Goal: Information Seeking & Learning: Learn about a topic

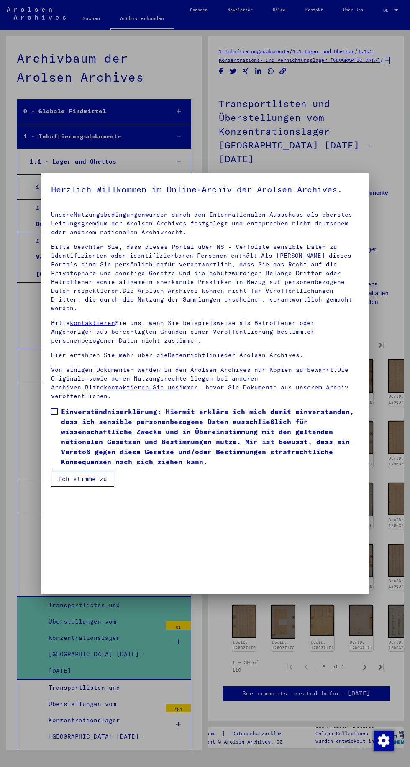
scroll to position [177, 0]
click at [82, 487] on button "Ich stimme zu" at bounding box center [82, 479] width 63 height 16
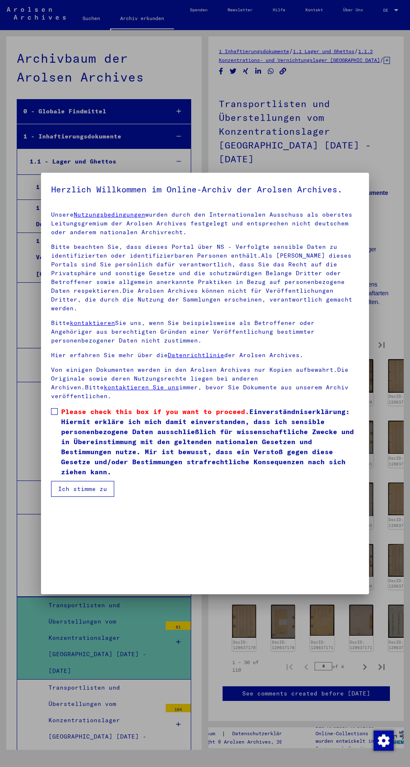
click at [54, 415] on span at bounding box center [54, 411] width 7 height 7
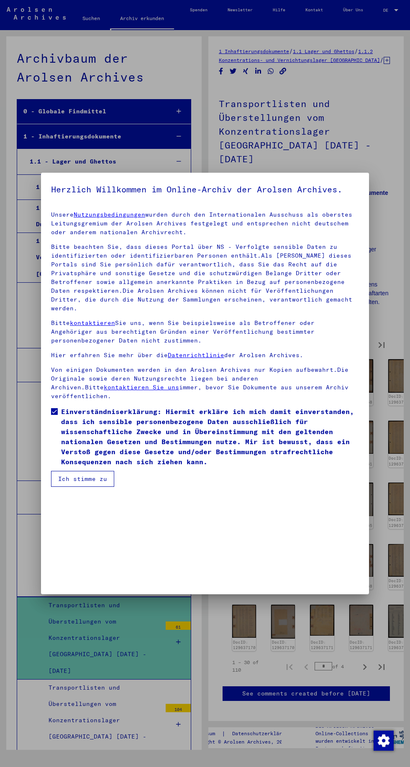
click at [91, 487] on button "Ich stimme zu" at bounding box center [82, 479] width 63 height 16
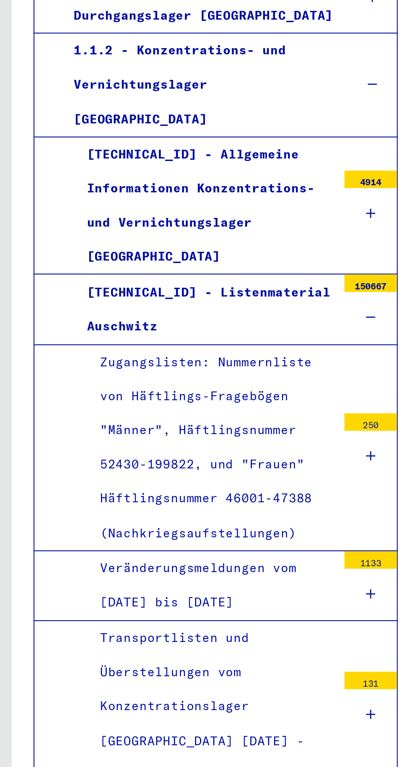
scroll to position [0, 0]
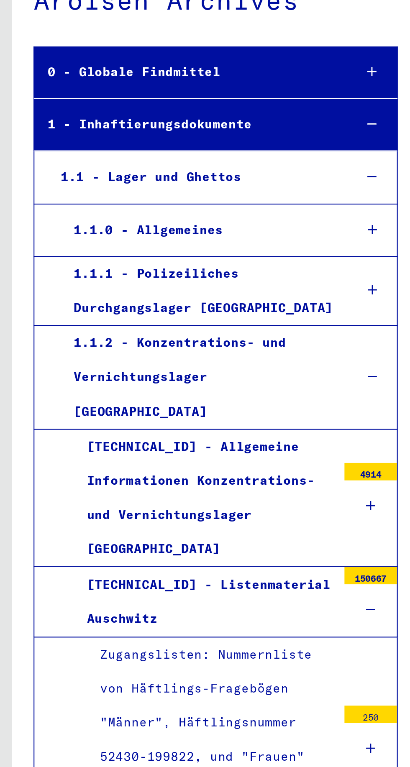
click at [151, 128] on div "1 - Inhaftierungsdokumente" at bounding box center [90, 136] width 146 height 16
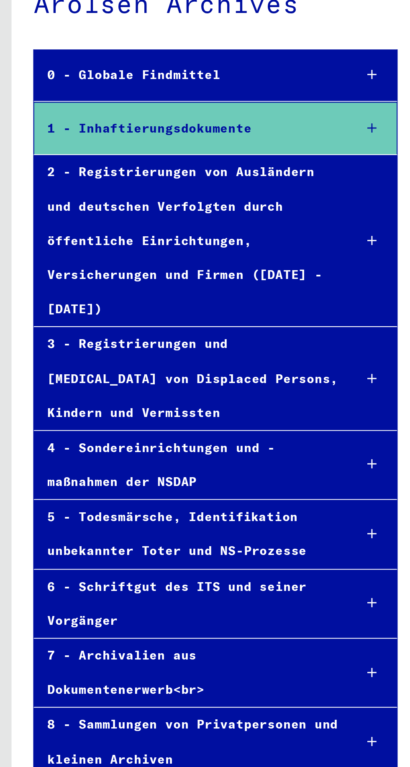
click at [149, 158] on div "2 - Registrierungen von Ausländern und deutschen Verfolgten durch öffentliche E…" at bounding box center [90, 191] width 146 height 82
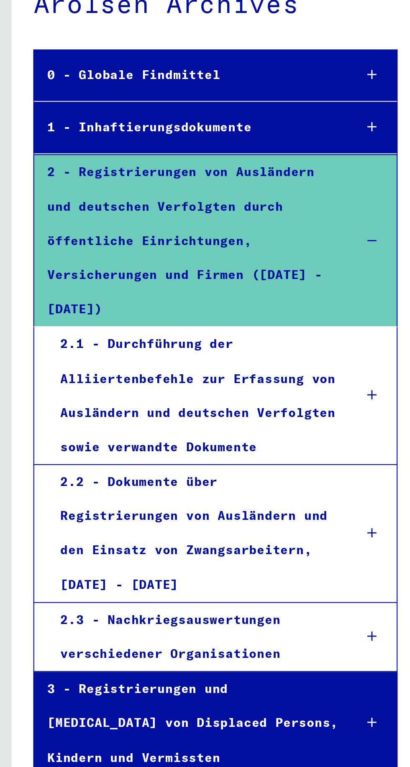
click at [130, 183] on div "2 - Registrierungen von Ausländern und deutschen Verfolgten durch öffentliche E…" at bounding box center [90, 191] width 146 height 82
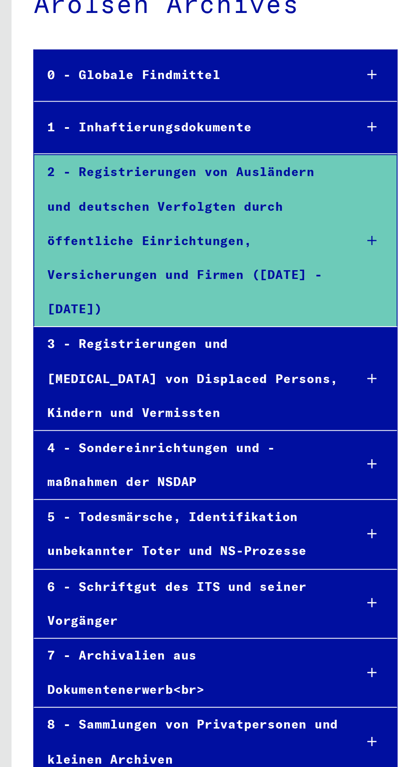
click at [143, 131] on div "1 - Inhaftierungsdokumente" at bounding box center [90, 136] width 146 height 16
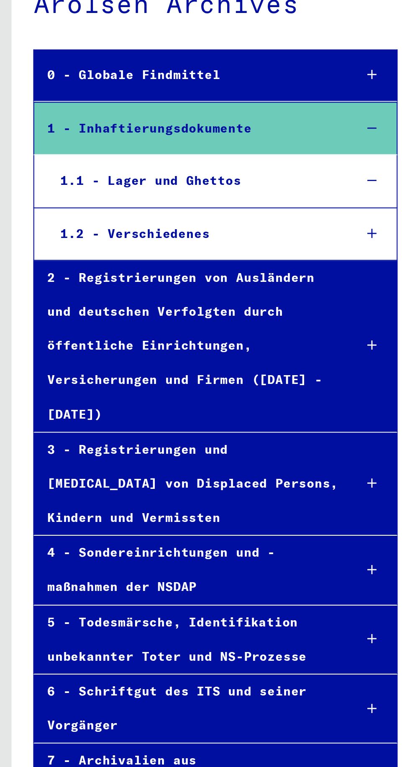
click at [90, 179] on div "1.2 - Verschiedenes" at bounding box center [93, 187] width 140 height 16
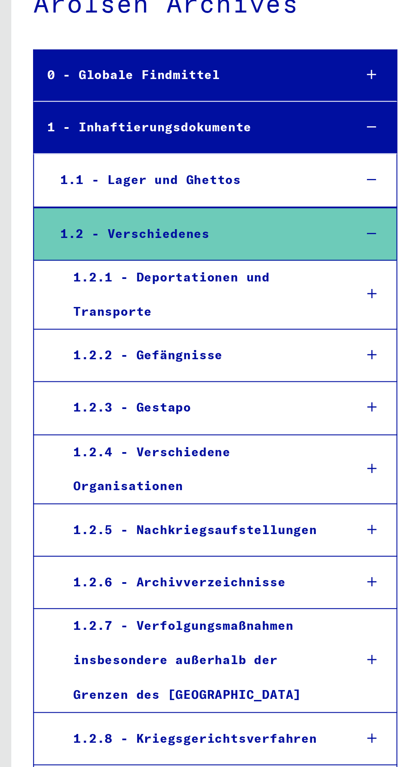
click at [122, 200] on div "1.2.1 - Deportationen und Transporte" at bounding box center [96, 216] width 133 height 33
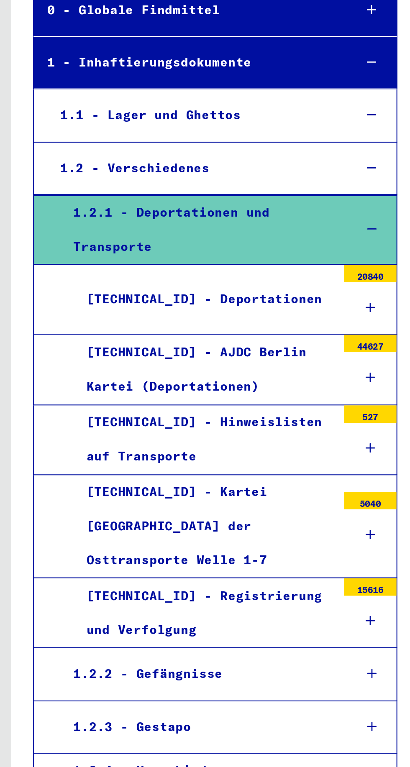
scroll to position [41, 0]
click at [152, 390] on div "1.2.2 - Gefängnisse" at bounding box center [96, 398] width 133 height 16
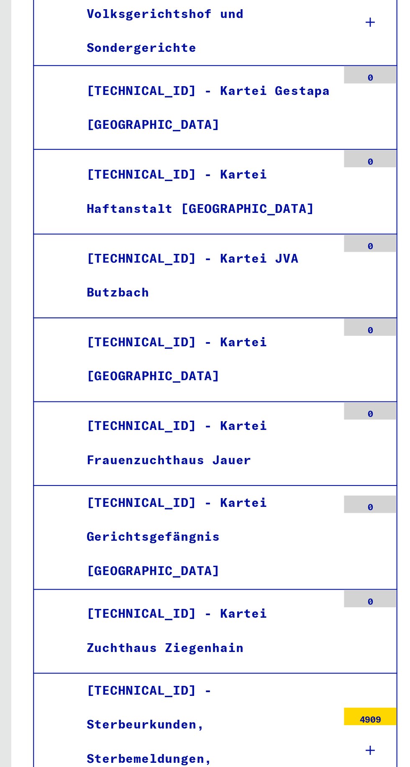
scroll to position [506, 0]
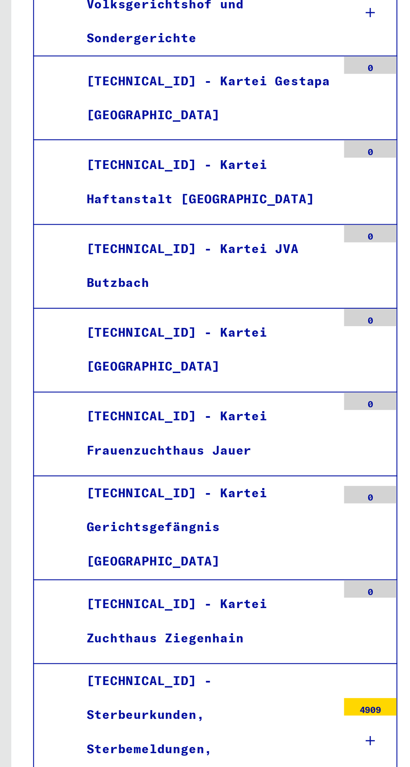
click at [149, 464] on div "1.2.3 - Gestapo" at bounding box center [96, 472] width 133 height 16
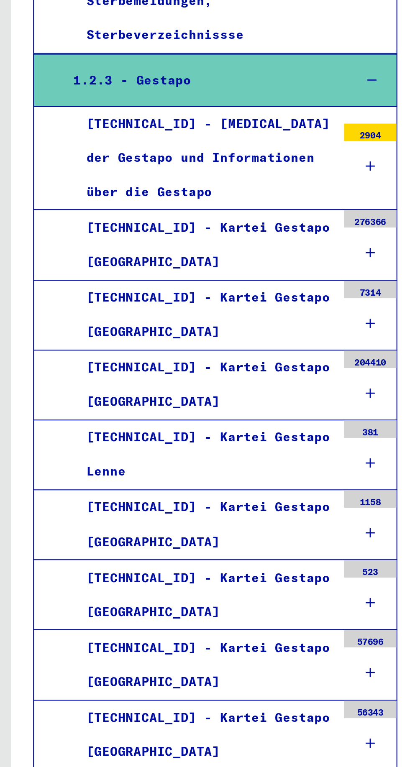
scroll to position [862, 0]
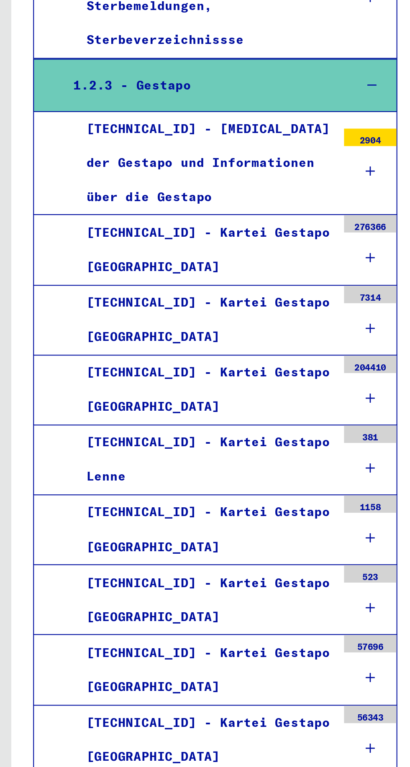
click at [141, 447] on div "[TECHNICAL_ID] - Kartei Gestapo [GEOGRAPHIC_DATA]" at bounding box center [98, 463] width 125 height 33
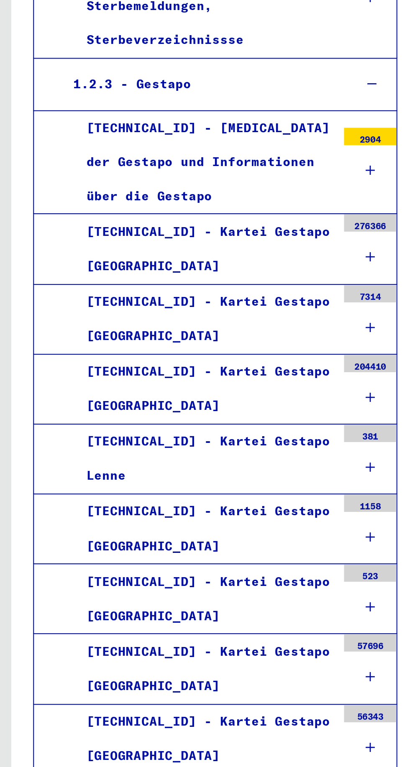
click at [124, 484] on div "Lichtbildkartei der Gestapo [GEOGRAPHIC_DATA]" at bounding box center [101, 500] width 119 height 33
click at [143, 484] on div "Lichtbildkartei der Gestapo [GEOGRAPHIC_DATA]" at bounding box center [101, 500] width 119 height 33
click at [108, 484] on div "Lichtbildkartei der Gestapo [GEOGRAPHIC_DATA]" at bounding box center [101, 500] width 119 height 33
click at [185, 481] on div "138" at bounding box center [178, 485] width 25 height 8
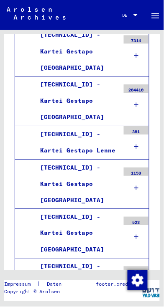
scroll to position [1269, 0]
